Goal: Find specific fact: Find specific fact

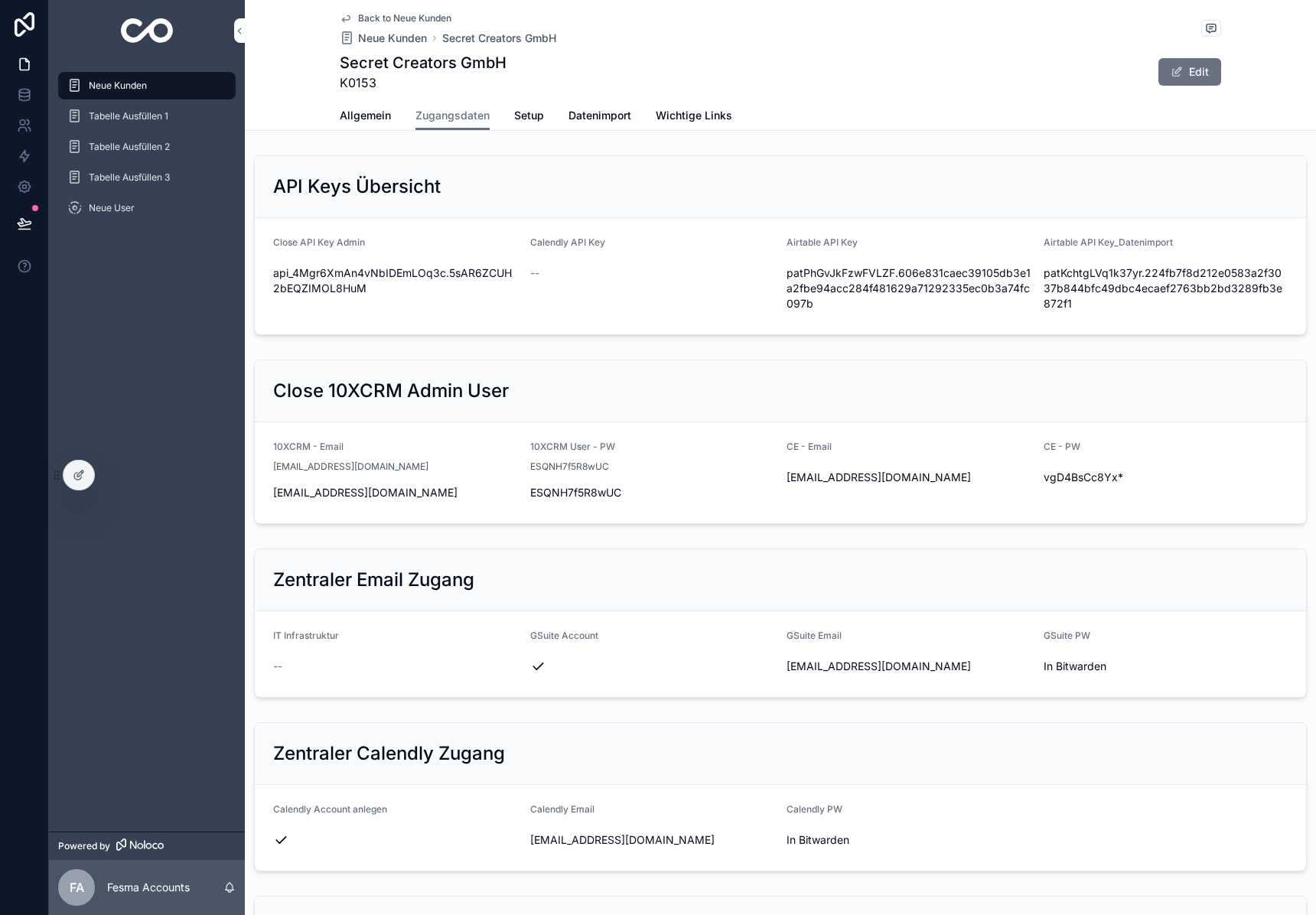
scroll to position [1321, 0]
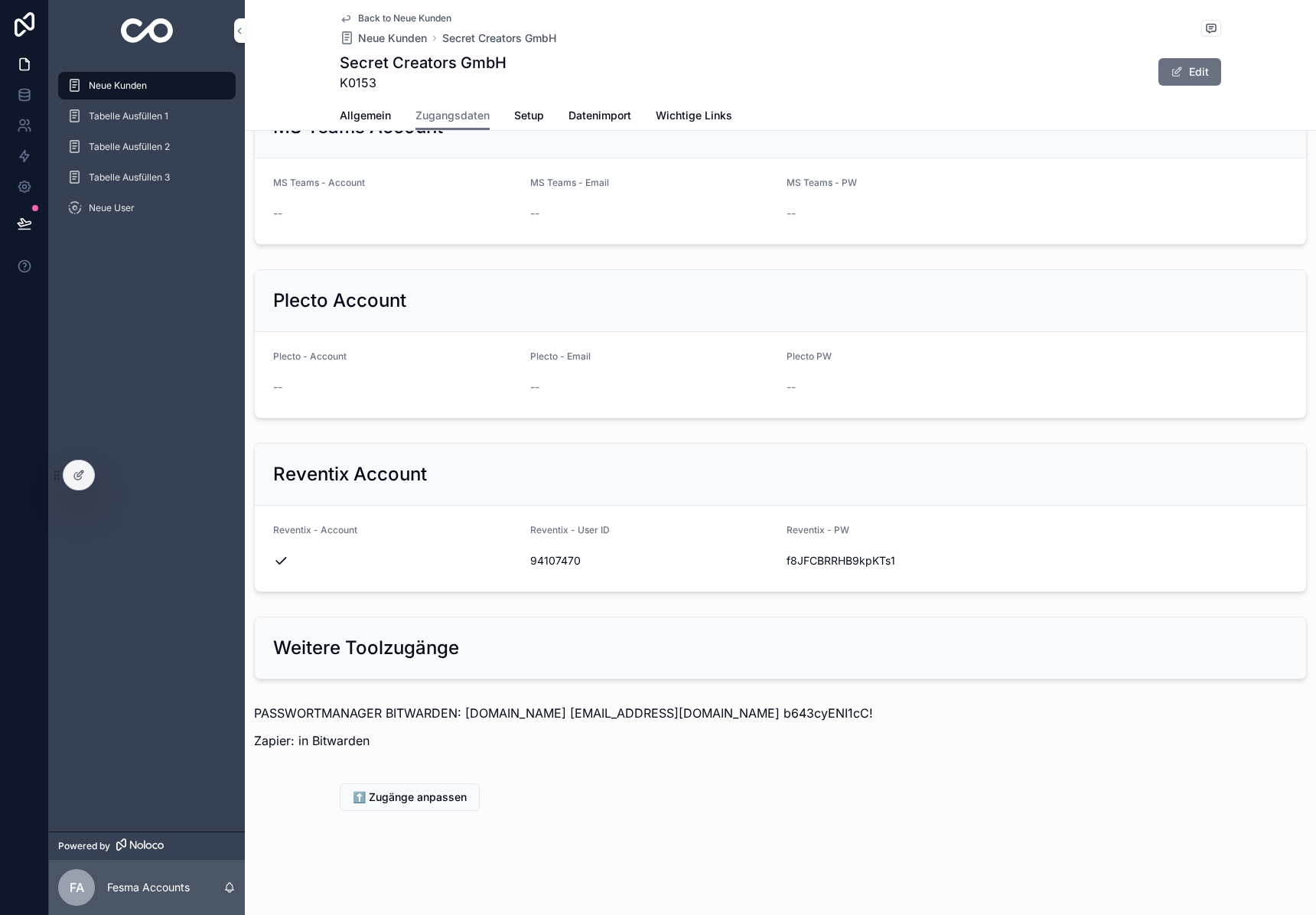
click at [156, 25] on img "scrollable content" at bounding box center [147, 30] width 52 height 24
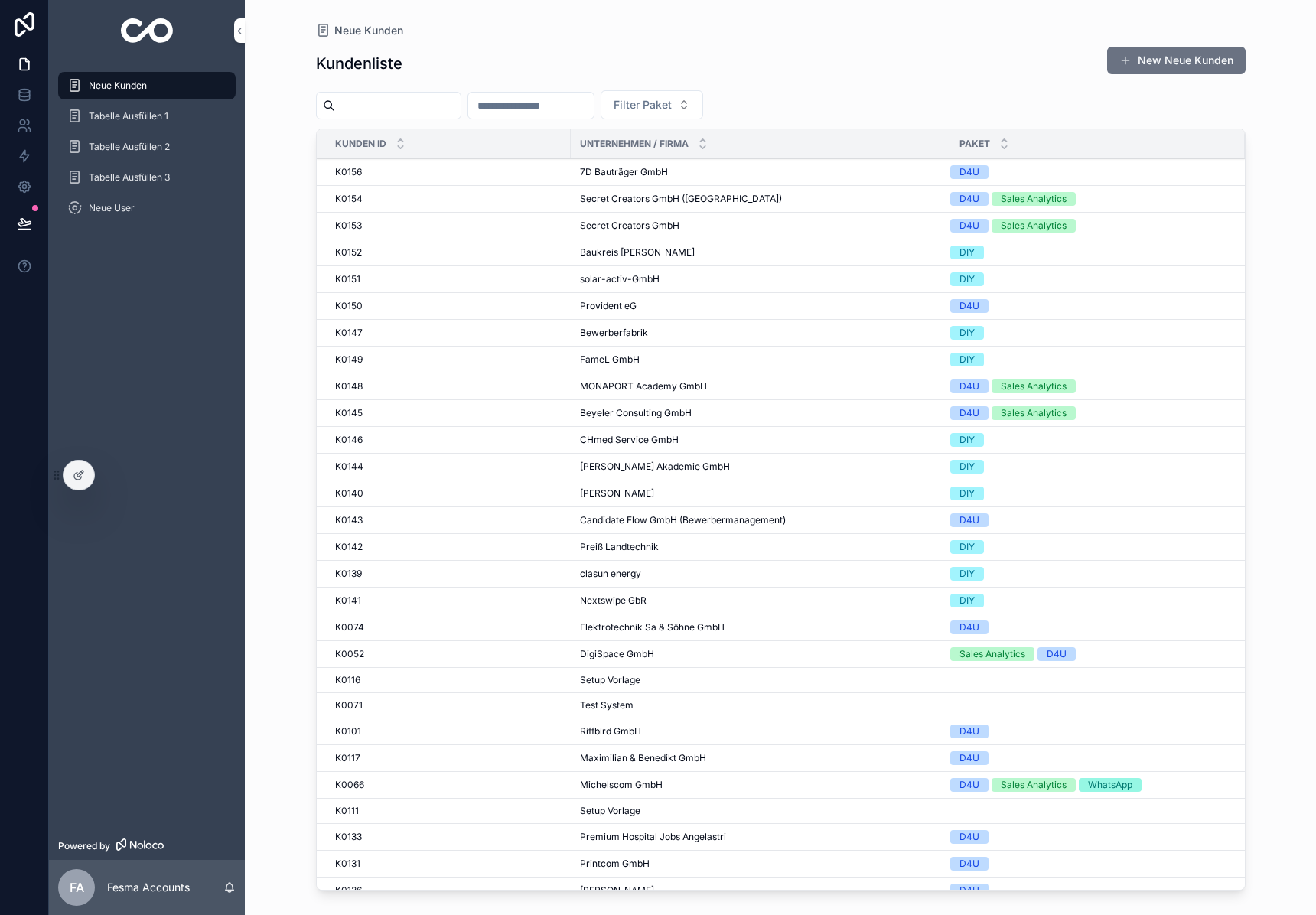
click at [389, 105] on input "scrollable content" at bounding box center [398, 106] width 125 height 21
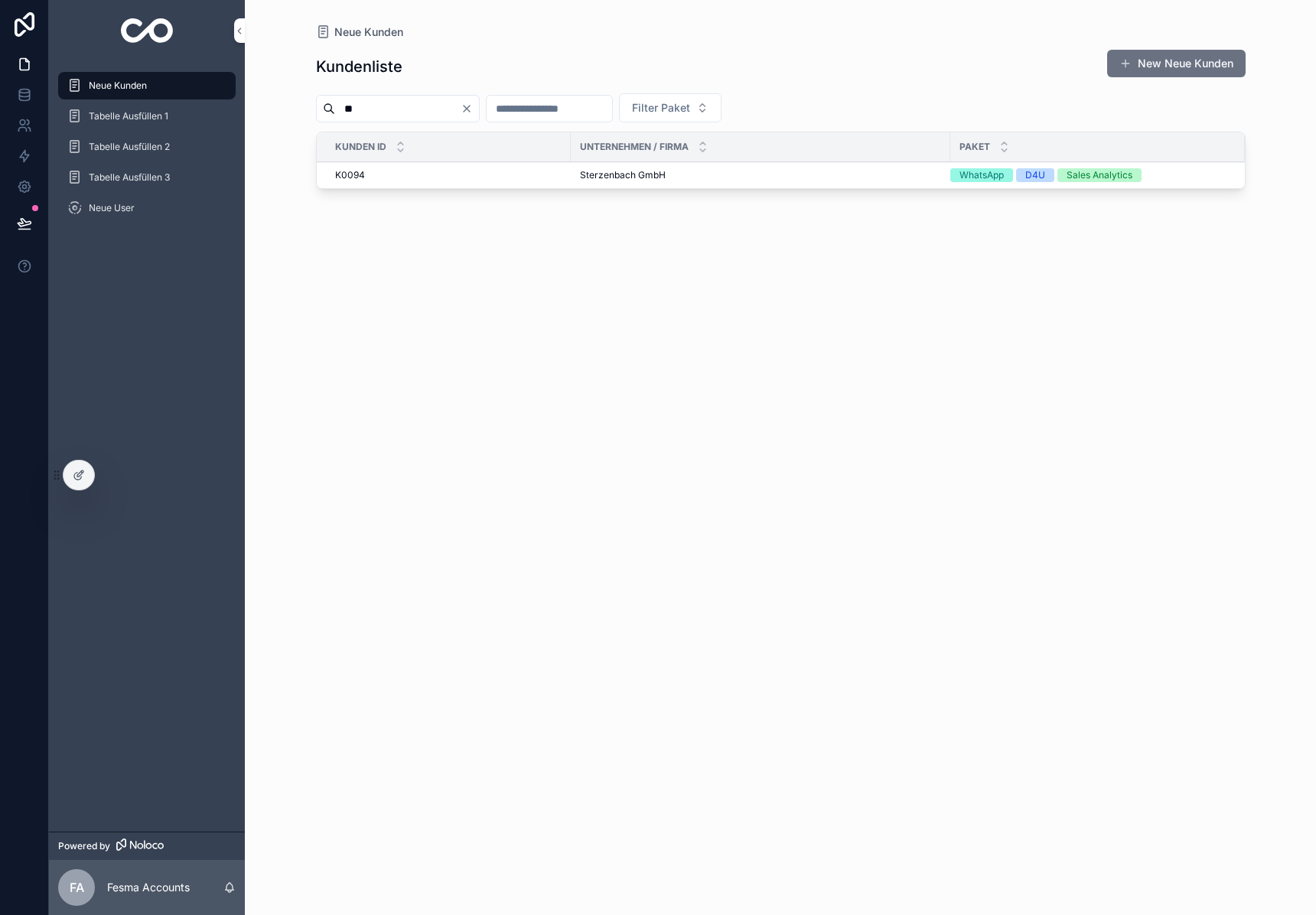
type input "**"
click at [609, 202] on div "Kundenliste New Neue Kunden ** Filter Paket Kunden ID Unternehmen / Firma Paket…" at bounding box center [780, 469] width 929 height 858
click at [627, 184] on td "Sterzenbach GmbH Sterzenbach GmbH" at bounding box center [760, 176] width 379 height 27
click at [631, 180] on span "Sterzenbach GmbH" at bounding box center [623, 175] width 86 height 13
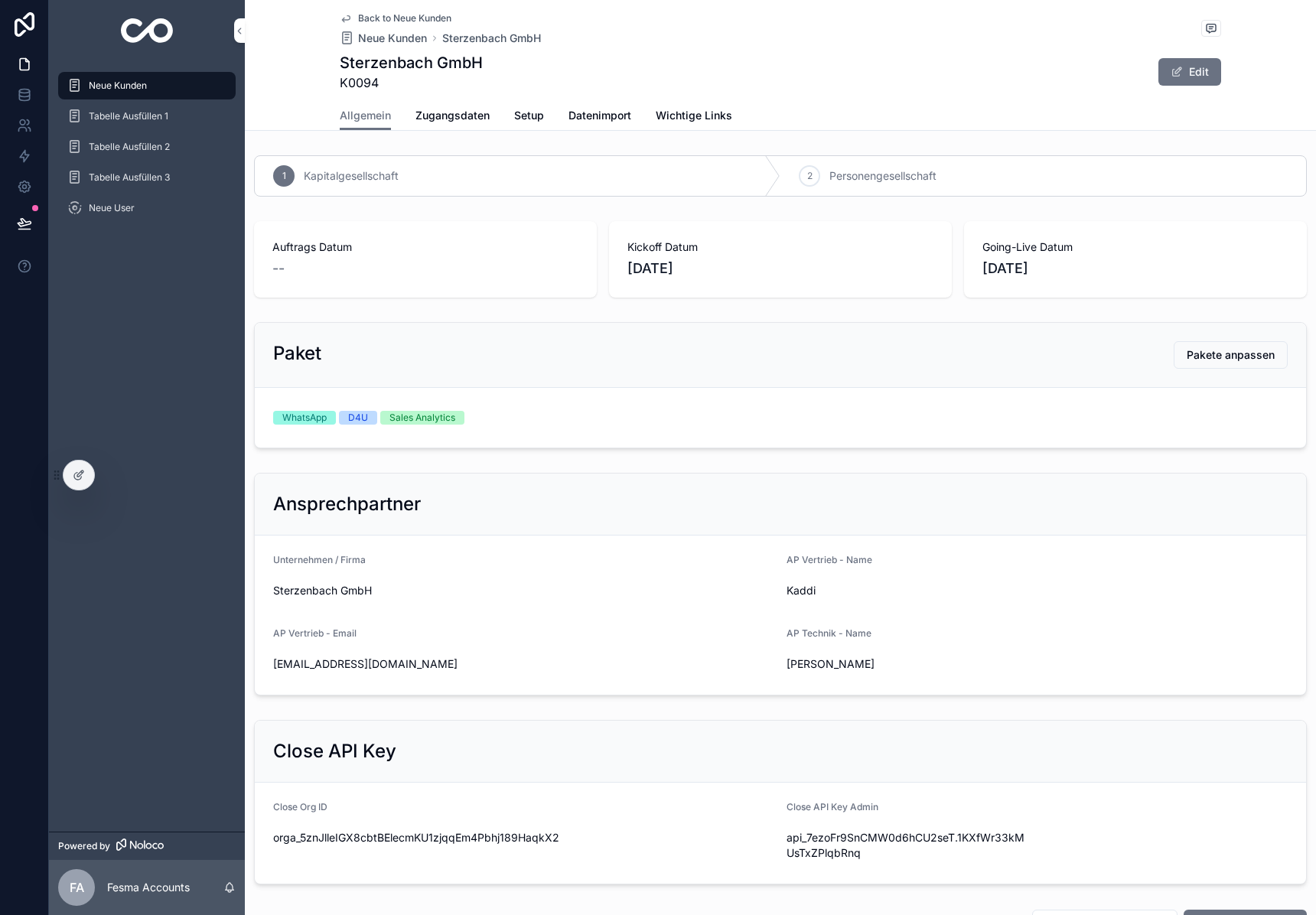
click at [436, 119] on span "Zugangsdaten" at bounding box center [452, 116] width 74 height 16
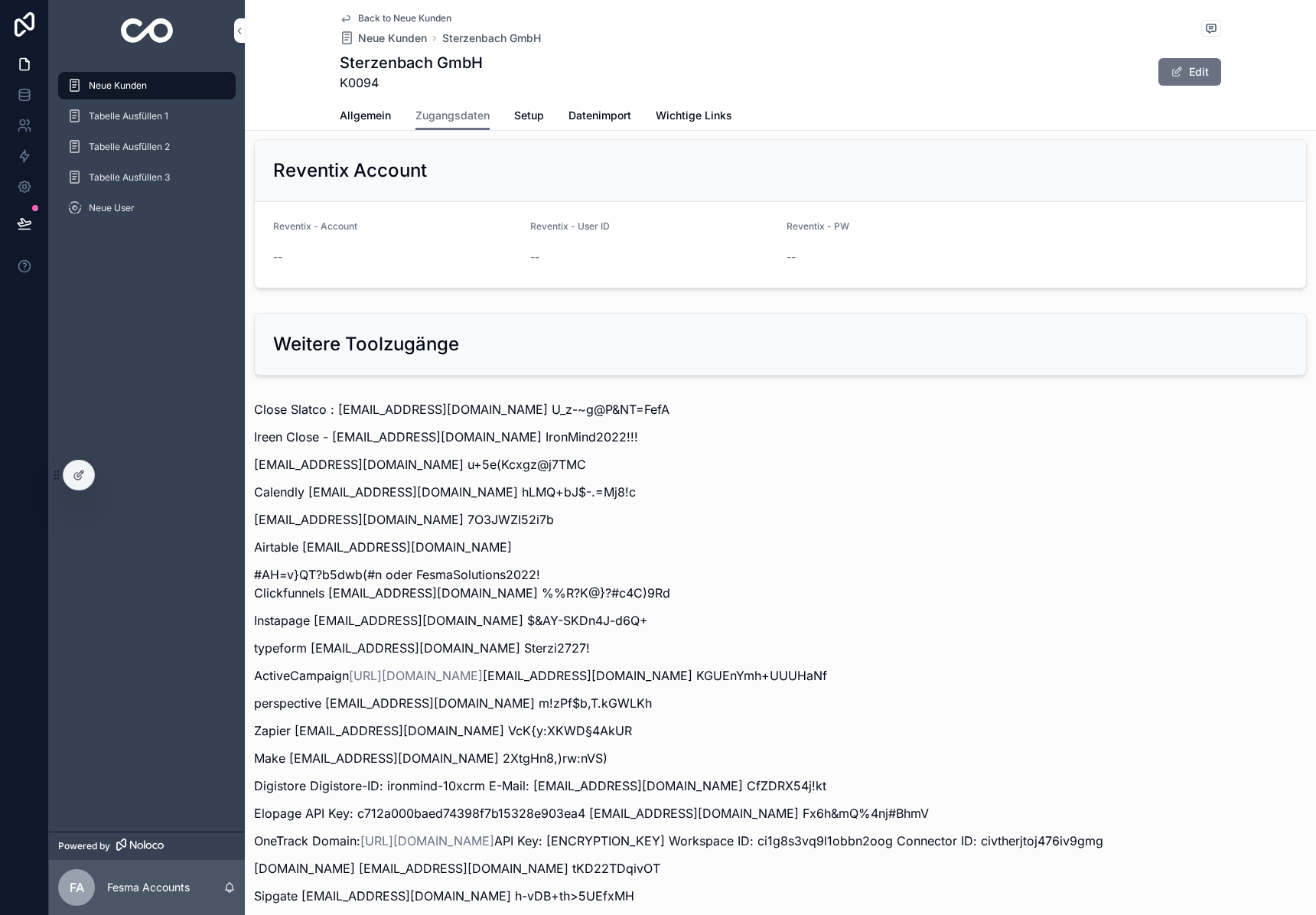
scroll to position [1827, 0]
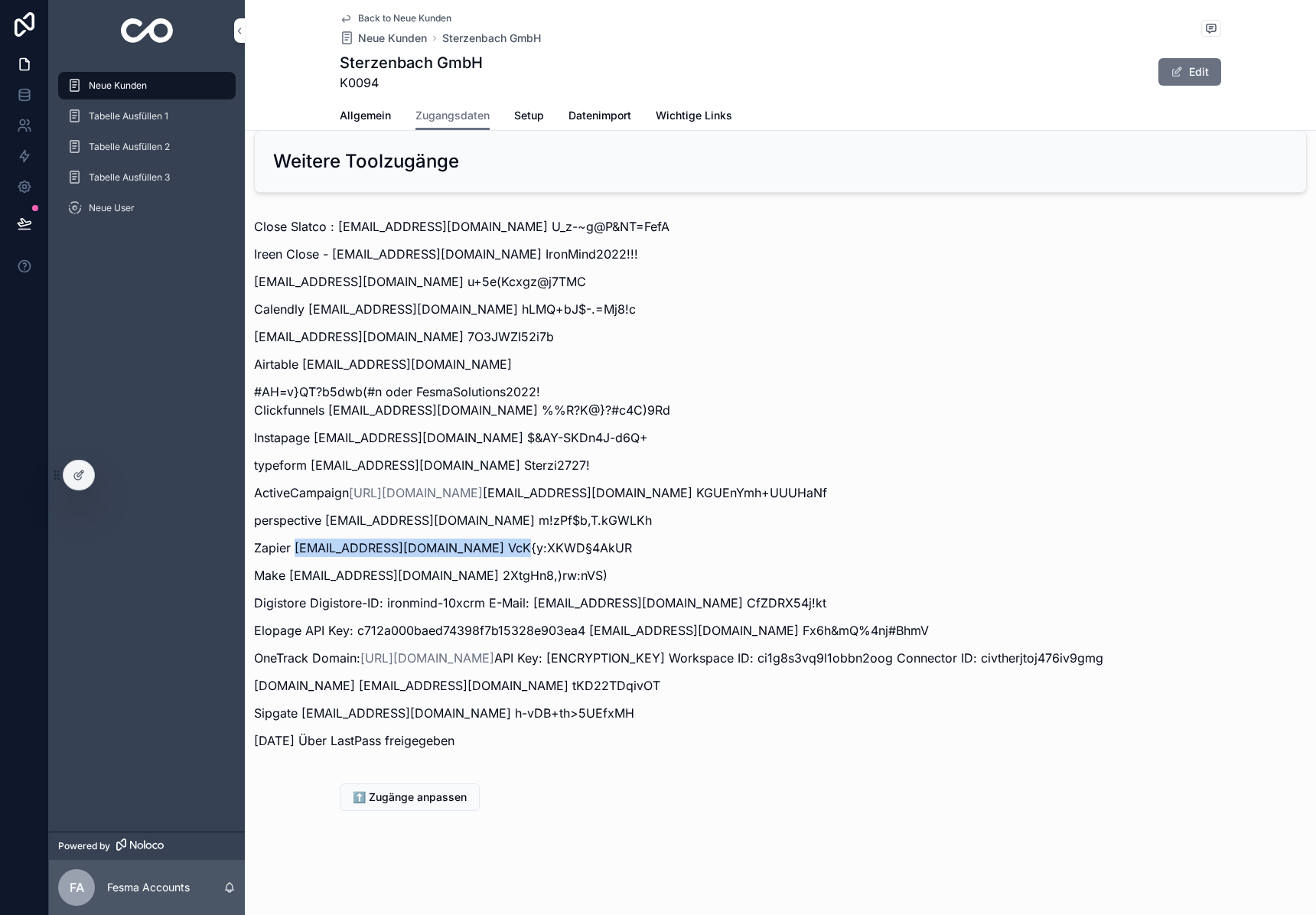
drag, startPoint x: 298, startPoint y: 531, endPoint x: 505, endPoint y: 528, distance: 207.0
click at [505, 539] on p "Zapier webmaster@slatco-sterzenbach.com VcK{y:XKWD§4AkUR" at bounding box center [779, 547] width 1053 height 18
copy p "webmaster@slatco-sterzenbach.com"
drag, startPoint x: 514, startPoint y: 527, endPoint x: 688, endPoint y: 523, distance: 174.0
click at [688, 539] on p "Zapier webmaster@slatco-sterzenbach.com VcK{y:XKWD§4AkUR" at bounding box center [779, 547] width 1053 height 18
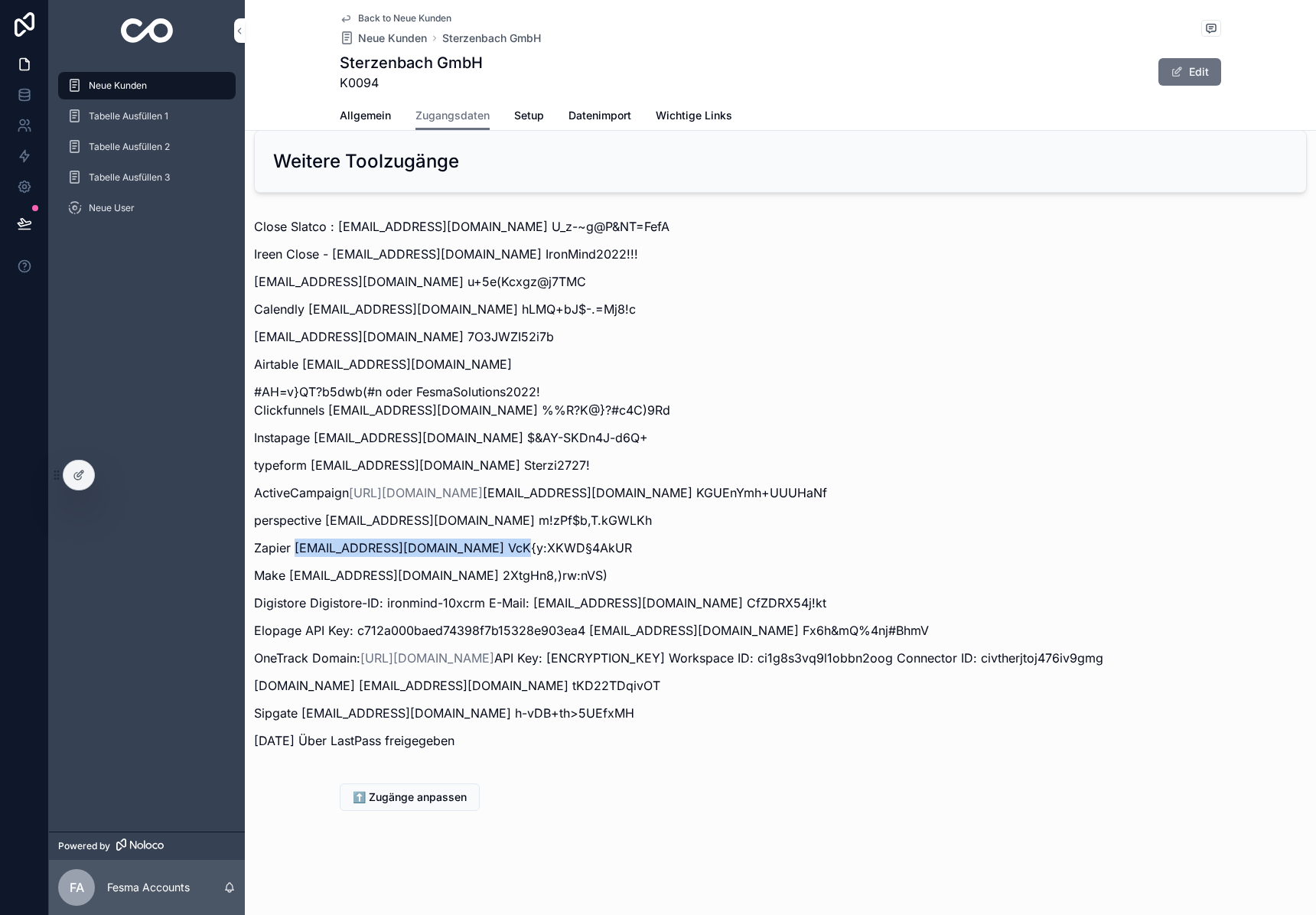
copy p "VcK{y:XKWD§4AkUR"
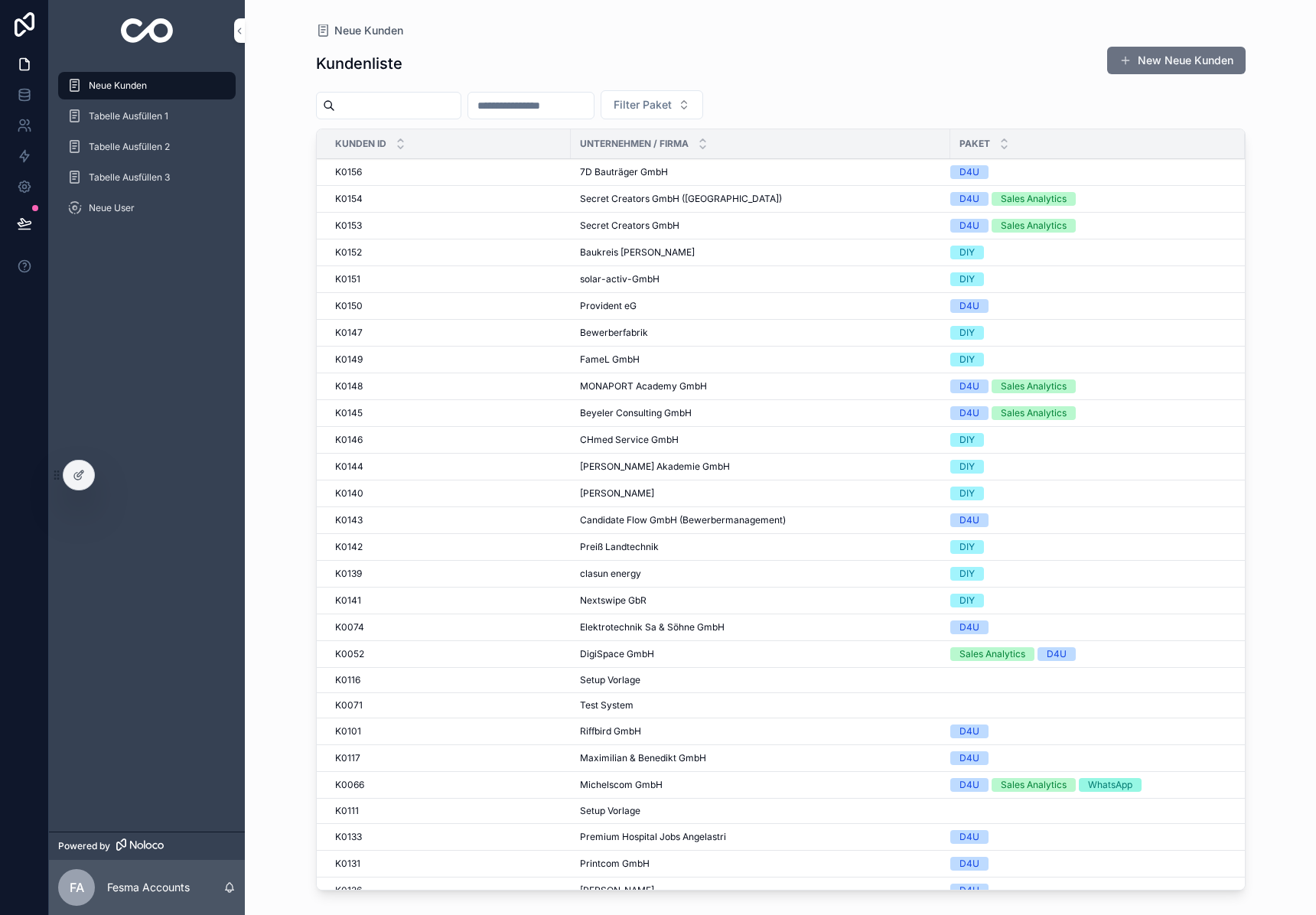
click at [381, 110] on input "scrollable content" at bounding box center [398, 106] width 125 height 21
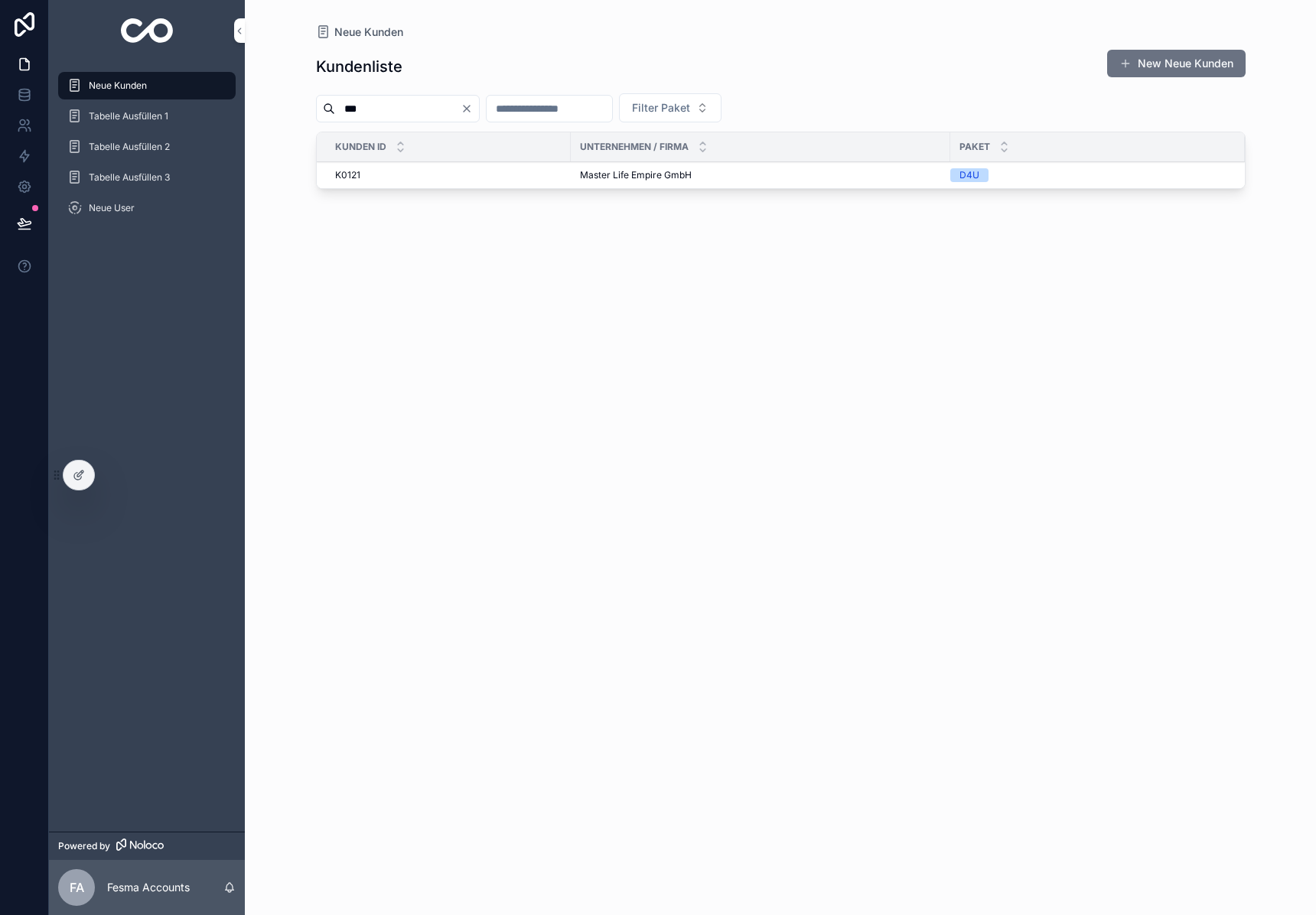
type input "***"
click at [624, 177] on span "Master Life Empire GmbH" at bounding box center [636, 175] width 112 height 13
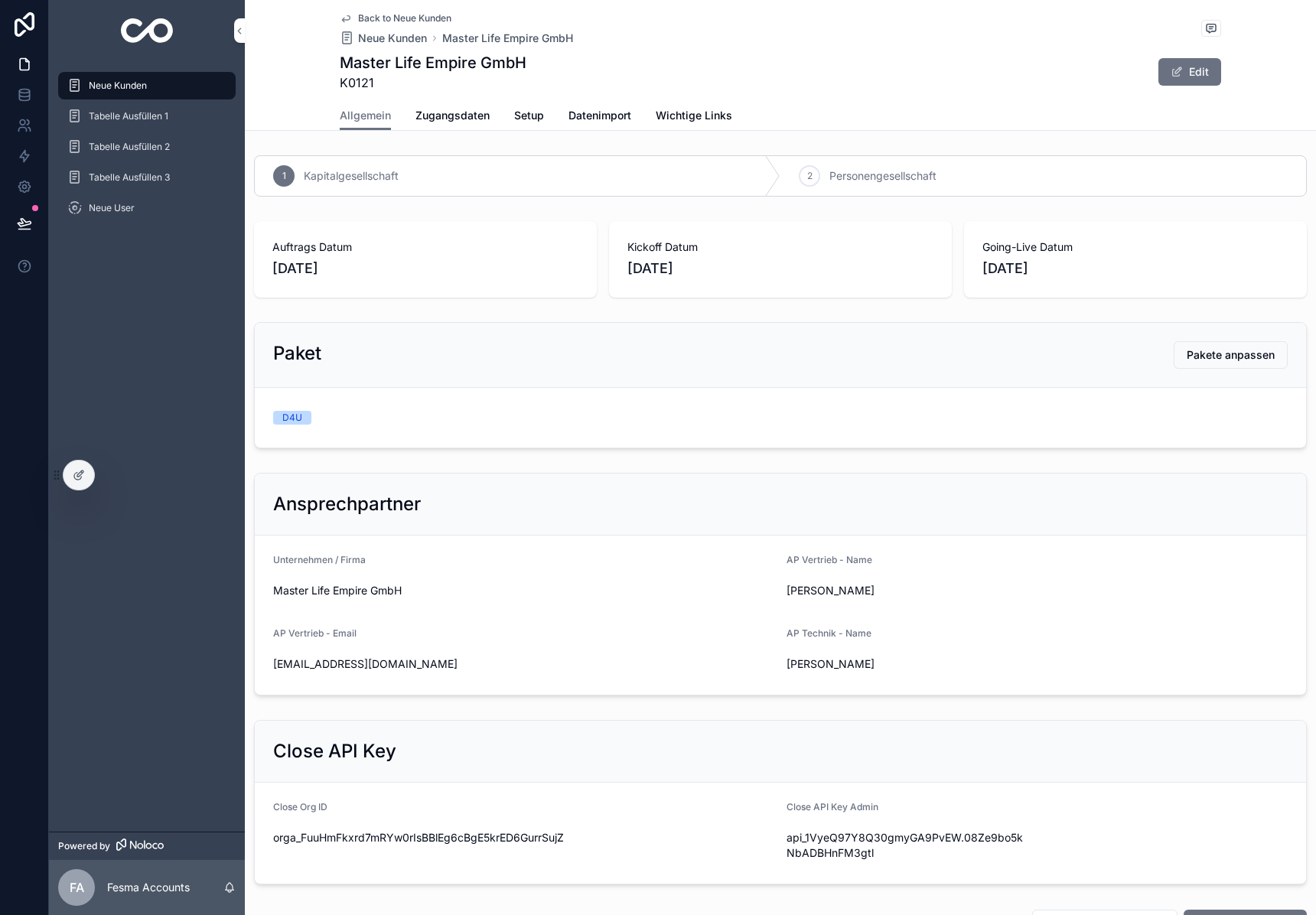
click at [455, 120] on span "Zugangsdaten" at bounding box center [452, 116] width 74 height 16
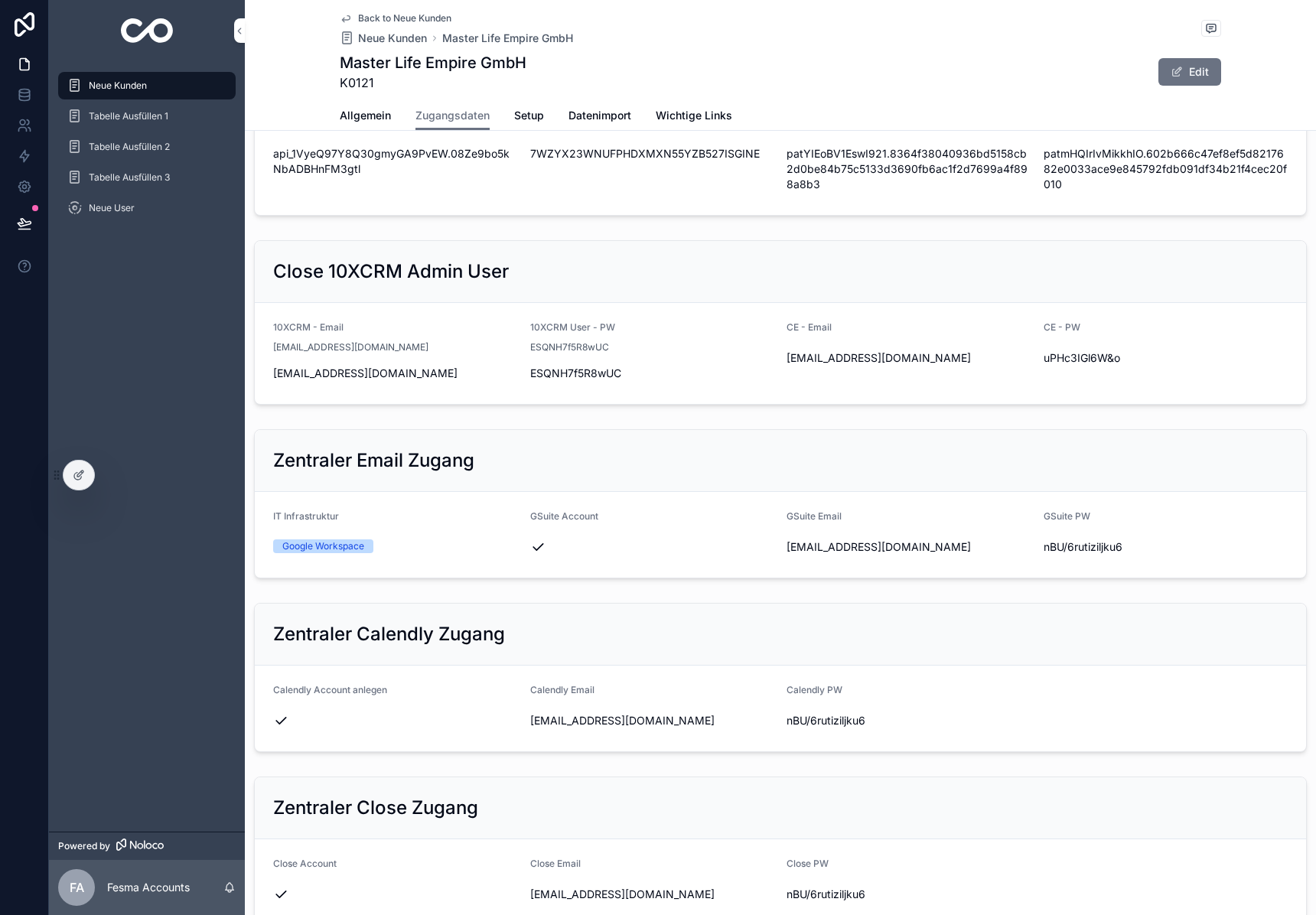
scroll to position [88, 0]
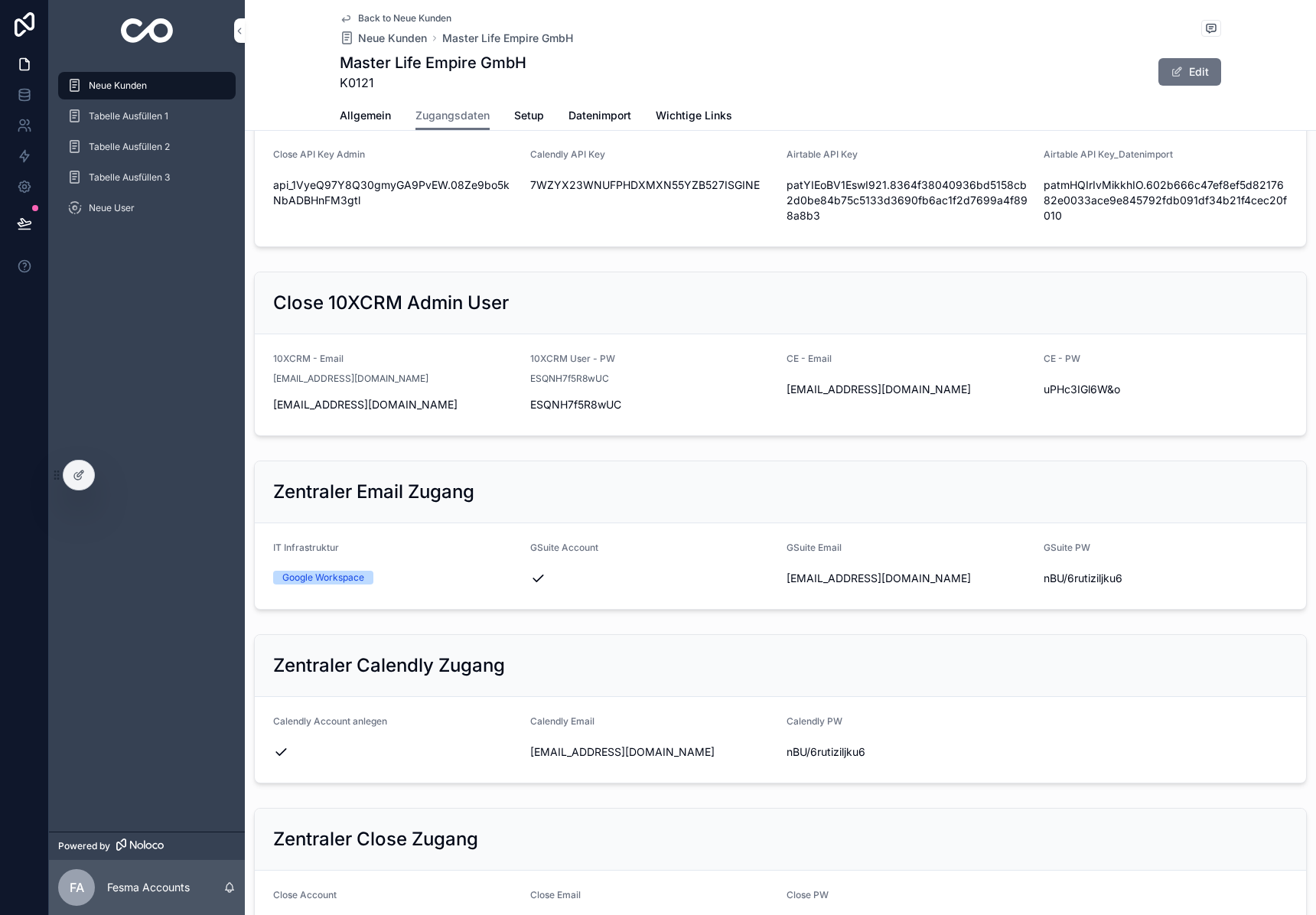
click at [594, 756] on span "[EMAIL_ADDRESS][DOMAIN_NAME]" at bounding box center [653, 753] width 245 height 16
copy div "[EMAIL_ADDRESS][DOMAIN_NAME]"
click at [843, 756] on span "nBU/6rutiziljku6" at bounding box center [909, 753] width 245 height 16
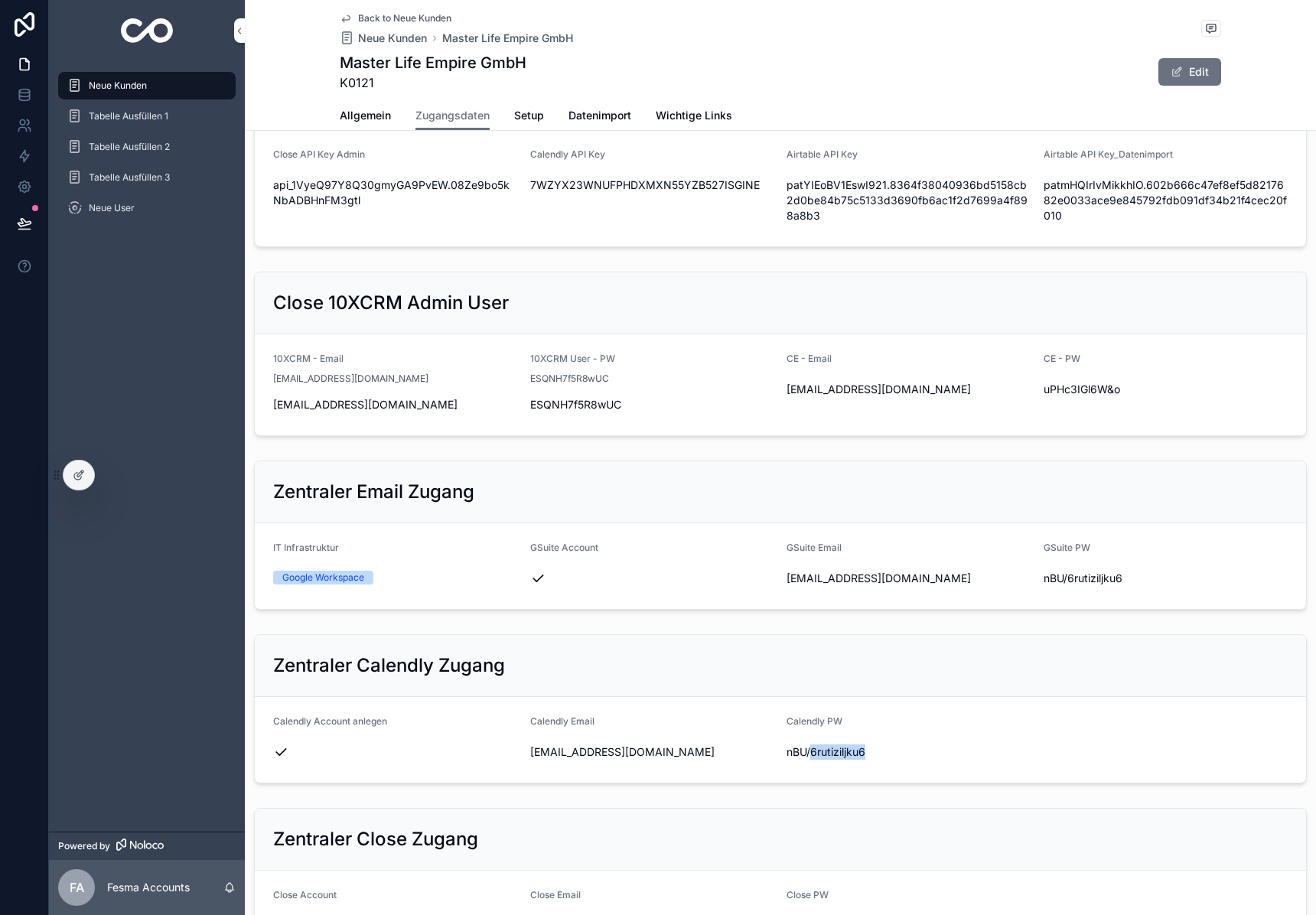
click at [843, 756] on span "nBU/6rutiziljku6" at bounding box center [909, 753] width 245 height 16
copy div "nBU/6rutiziljku6"
click at [163, 27] on img "scrollable content" at bounding box center [147, 30] width 52 height 24
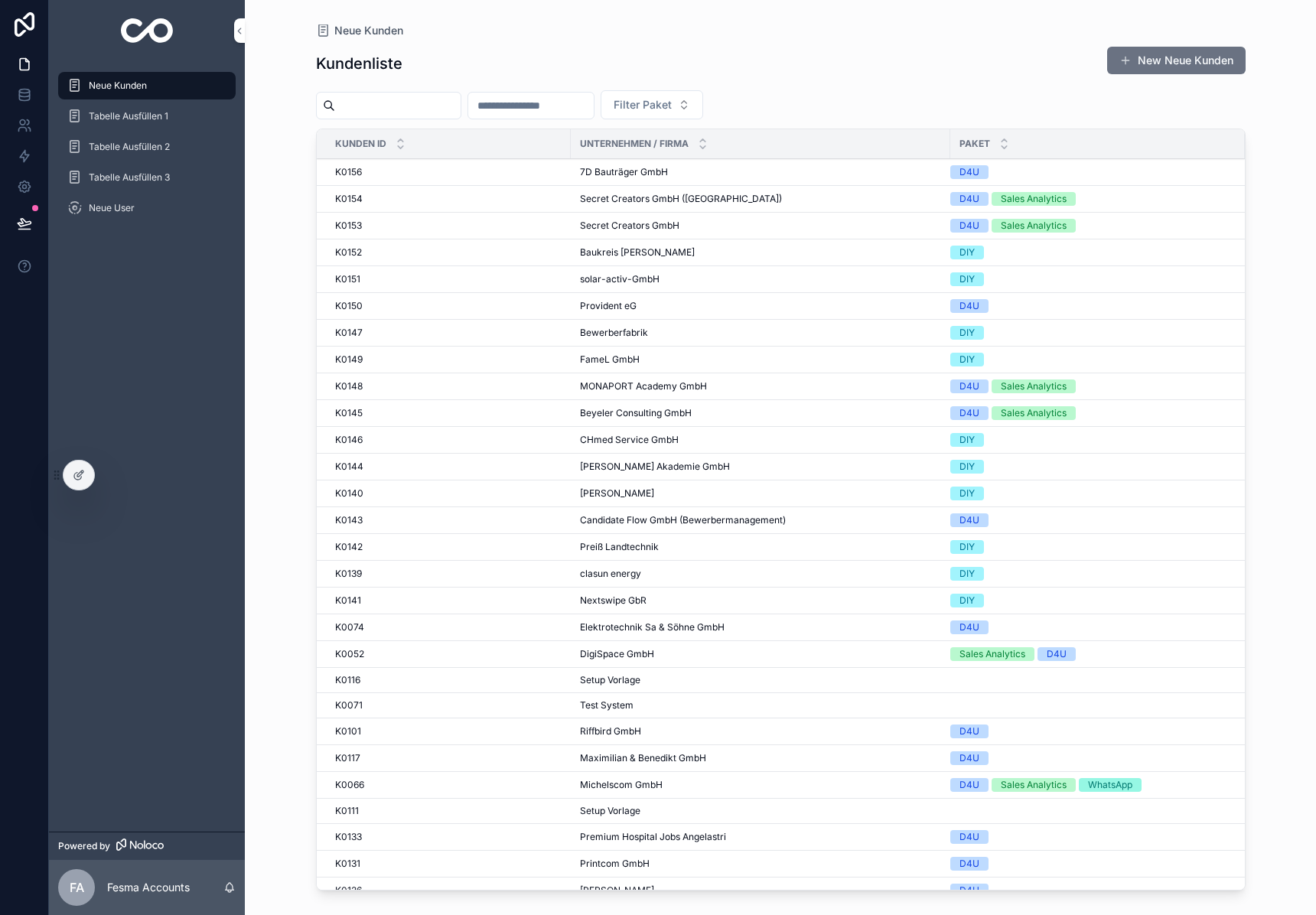
click at [765, 88] on div "Kundenliste New Neue Kunden Filter Paket Kunden ID Unternehmen / Firma Paket K0…" at bounding box center [780, 467] width 929 height 861
click at [388, 112] on input "scrollable content" at bounding box center [398, 106] width 125 height 21
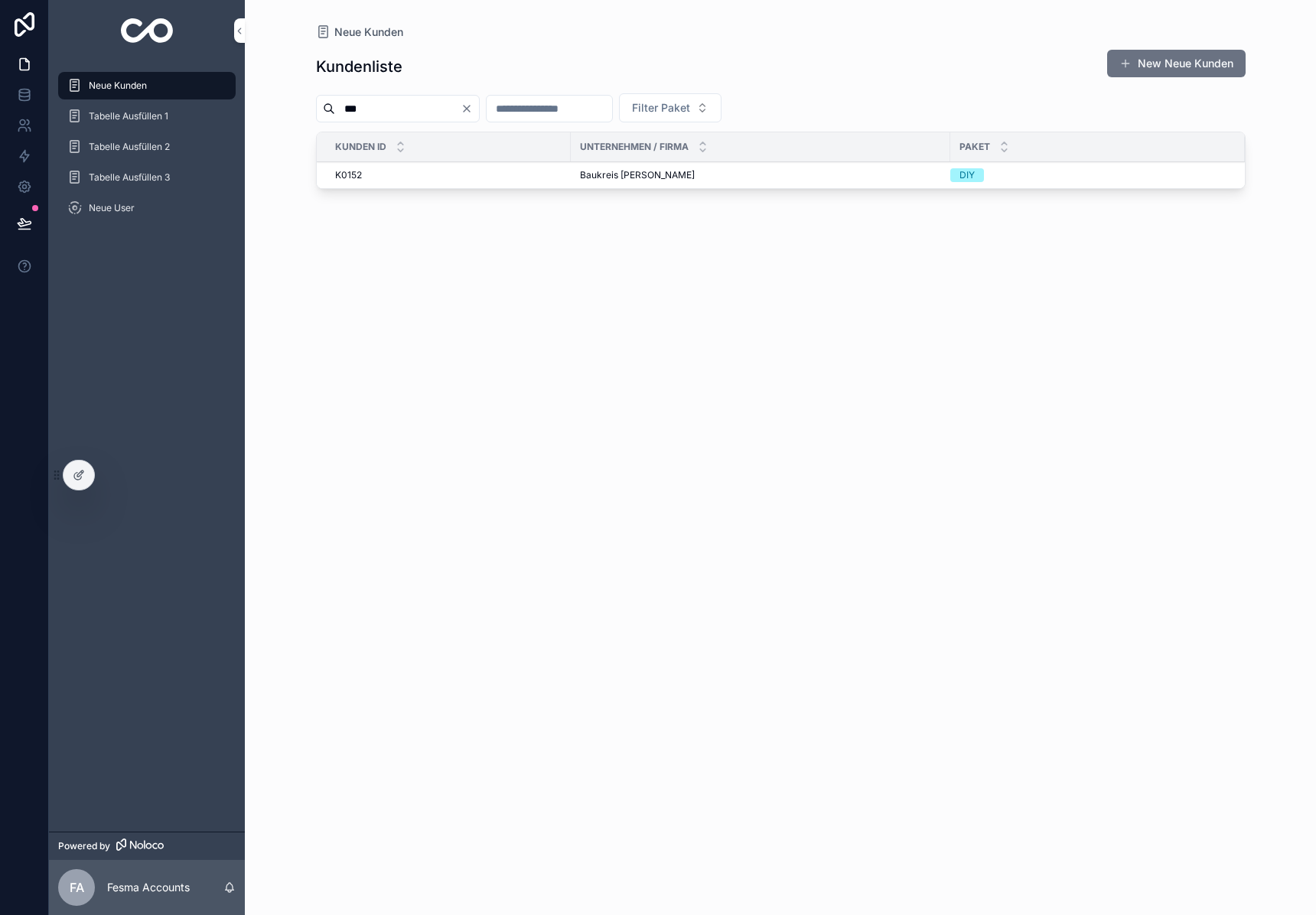
type input "***"
click at [606, 167] on td "Baukreis Antonitsch GesmbH Baukreis [PERSON_NAME]" at bounding box center [760, 176] width 379 height 27
click at [604, 171] on span "Baukreis [PERSON_NAME]" at bounding box center [638, 175] width 115 height 13
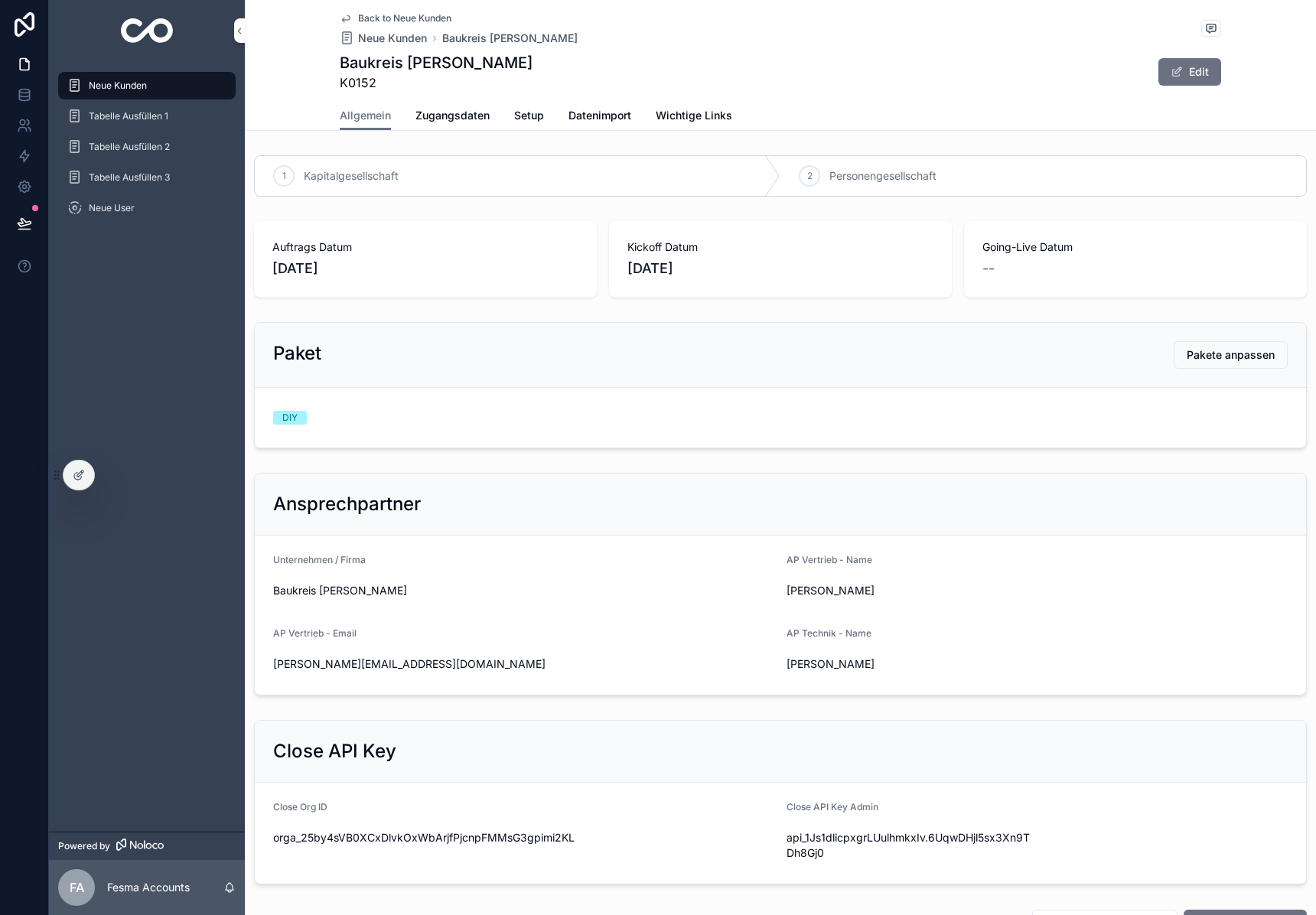
click at [421, 108] on span "Zugangsdaten" at bounding box center [452, 116] width 74 height 16
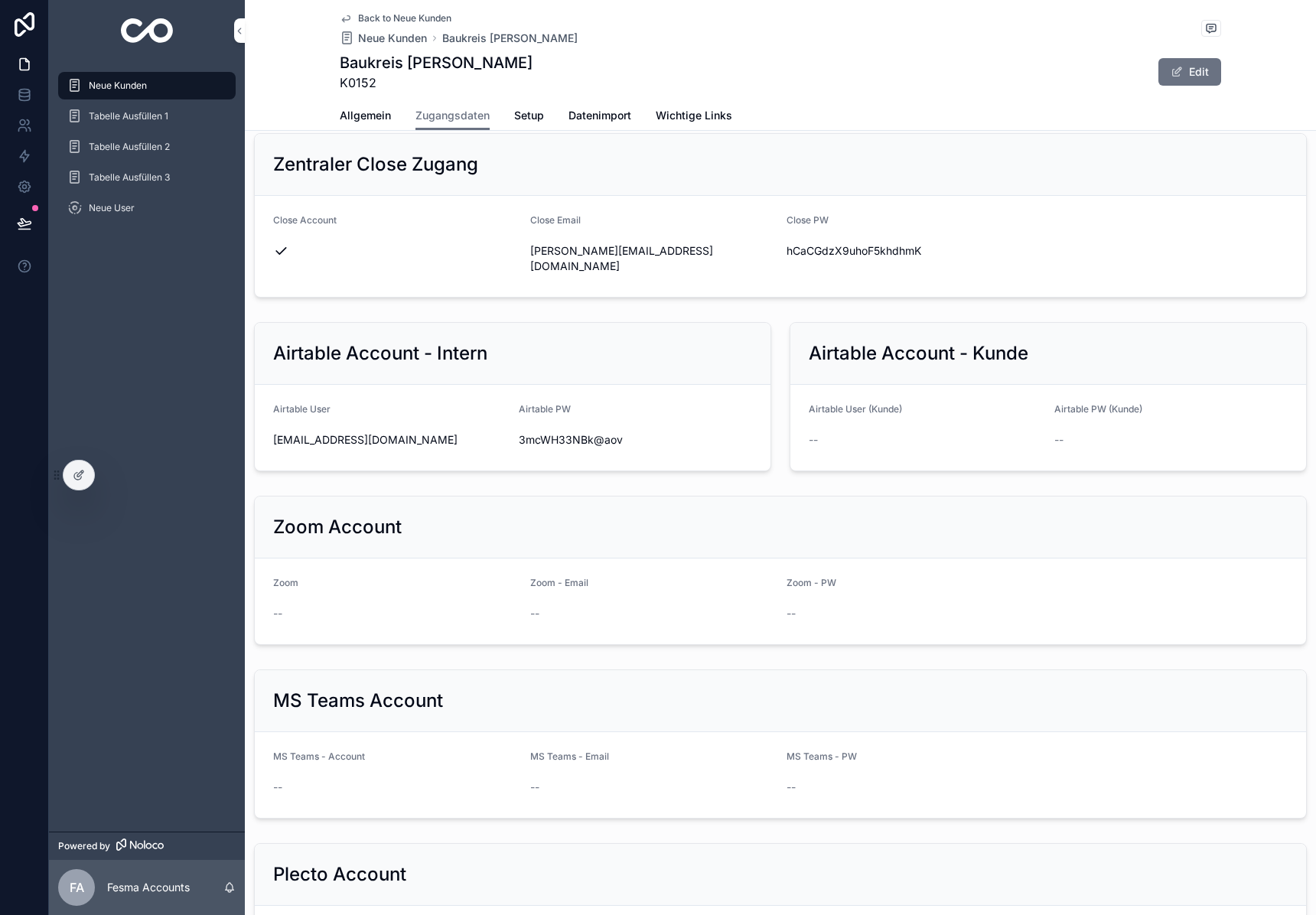
scroll to position [1361, 0]
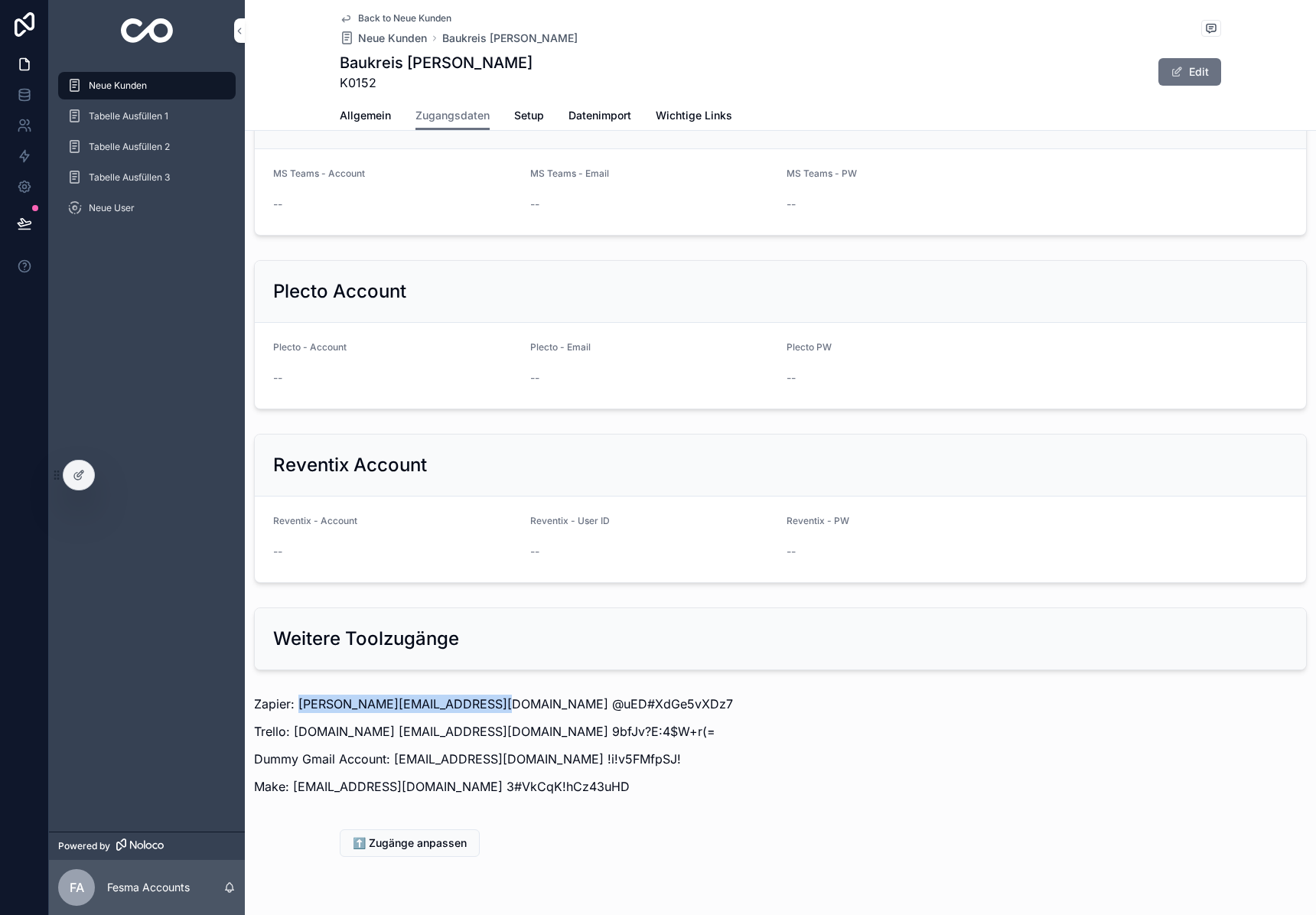
drag, startPoint x: 299, startPoint y: 659, endPoint x: 471, endPoint y: 653, distance: 172.1
click at [471, 695] on p "Zapier: [PERSON_NAME][EMAIL_ADDRESS][DOMAIN_NAME] @uED#XdGe5vXDz7" at bounding box center [779, 704] width 1053 height 18
copy p "[PERSON_NAME][EMAIL_ADDRESS][DOMAIN_NAME]"
drag, startPoint x: 476, startPoint y: 659, endPoint x: 641, endPoint y: 652, distance: 165.1
click at [641, 695] on p "Zapier: [PERSON_NAME][EMAIL_ADDRESS][DOMAIN_NAME] @uED#XdGe5vXDz7" at bounding box center [779, 704] width 1053 height 18
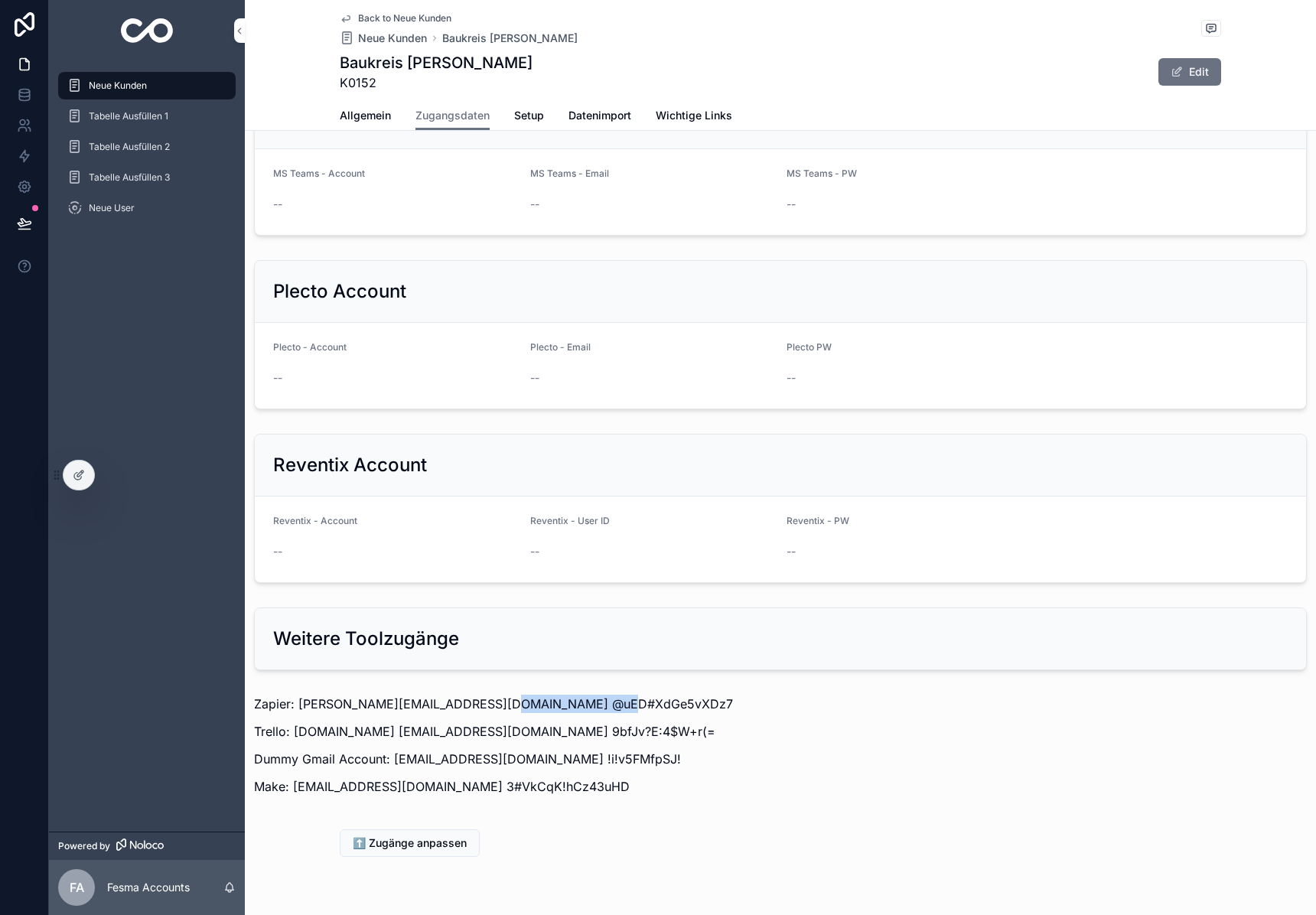
copy p "@uED#XdGe5vXDz7"
